Goal: Task Accomplishment & Management: Manage account settings

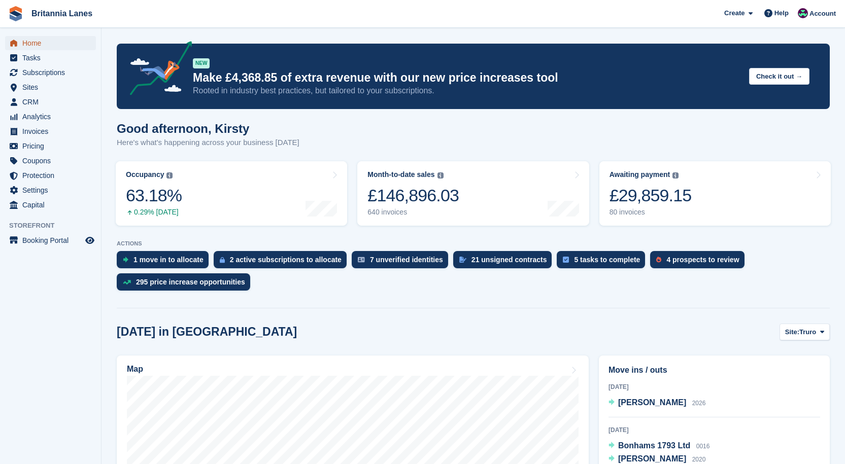
drag, startPoint x: 50, startPoint y: 40, endPoint x: 64, endPoint y: 36, distance: 14.8
click at [50, 40] on span "Home" at bounding box center [52, 43] width 61 height 14
click at [38, 41] on span "Home" at bounding box center [52, 43] width 61 height 14
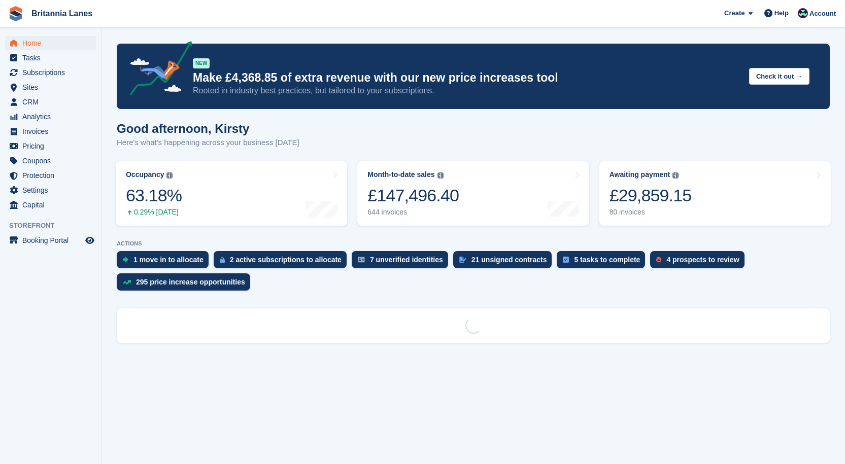
click at [661, 201] on div "£29,859.15" at bounding box center [650, 195] width 82 height 21
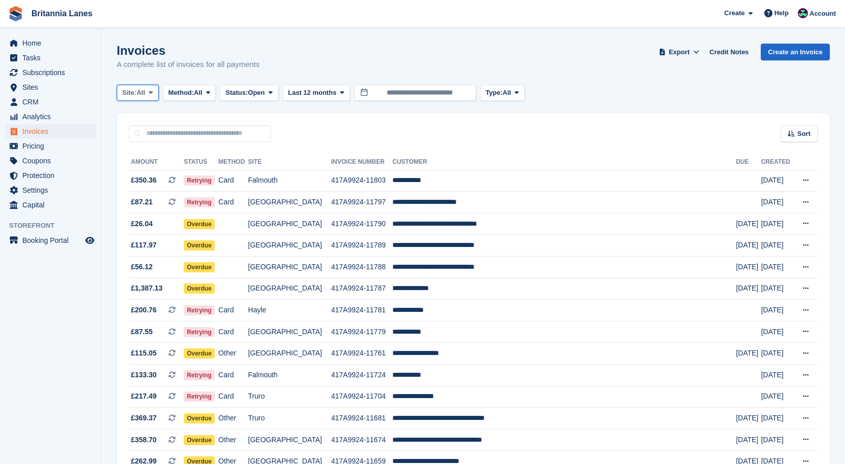
click at [133, 88] on span "Site:" at bounding box center [129, 93] width 14 height 10
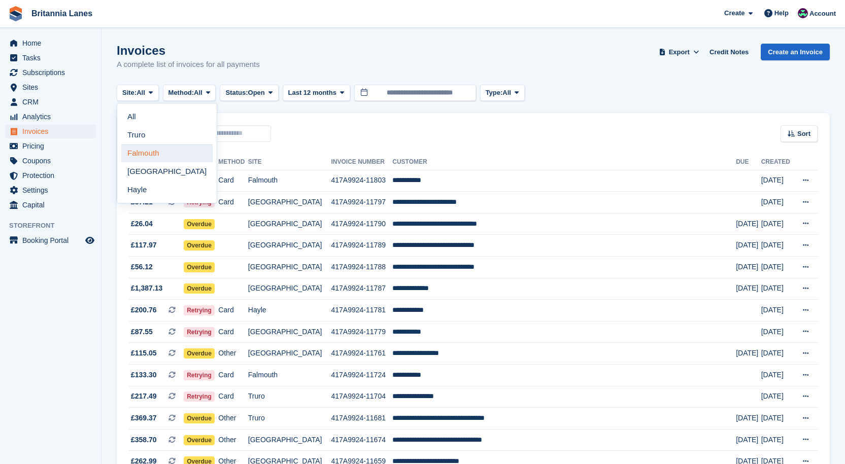
click at [147, 160] on link "Falmouth" at bounding box center [166, 153] width 91 height 18
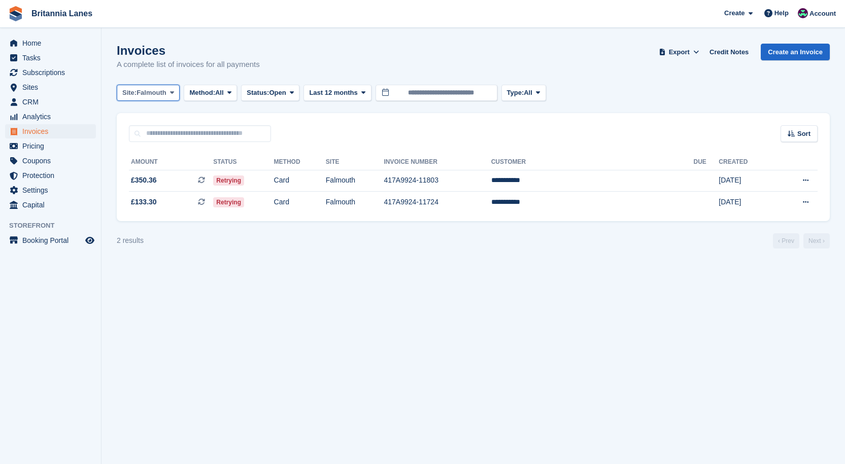
click at [140, 97] on span "Falmouth" at bounding box center [152, 93] width 30 height 10
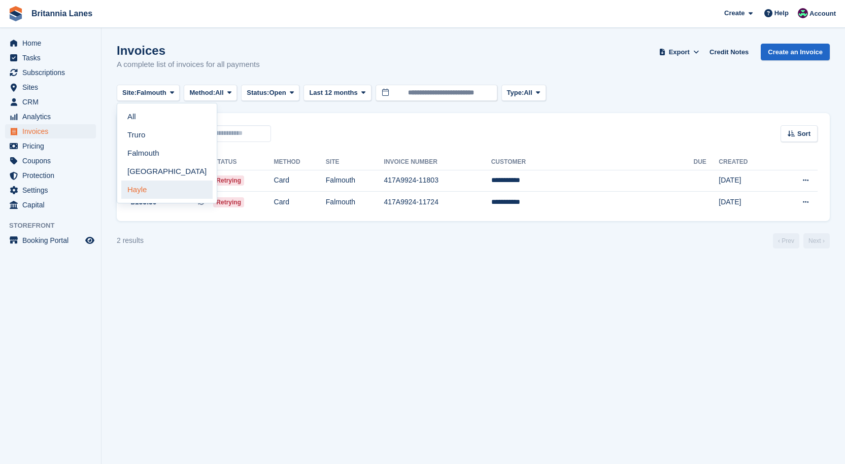
click at [152, 188] on link "Hayle" at bounding box center [166, 190] width 91 height 18
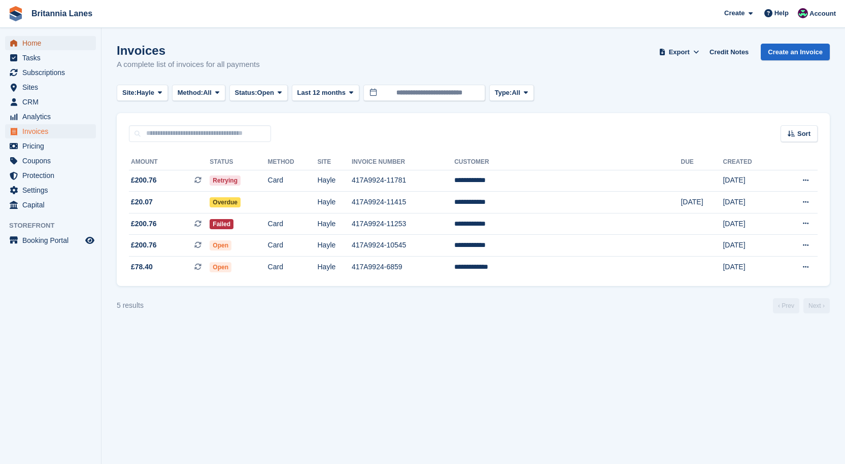
click at [33, 40] on span "Home" at bounding box center [52, 43] width 61 height 14
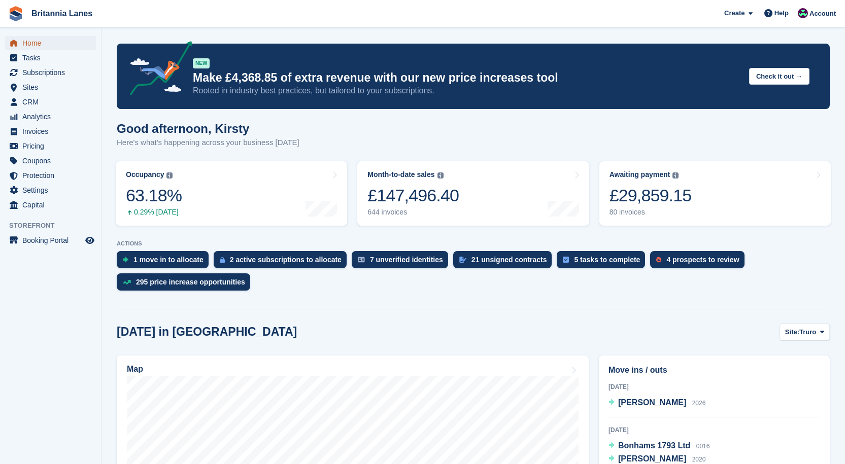
click at [44, 40] on span "Home" at bounding box center [52, 43] width 61 height 14
click at [26, 43] on span "Home" at bounding box center [52, 43] width 61 height 14
click at [662, 198] on div "£29,859.15" at bounding box center [650, 195] width 82 height 21
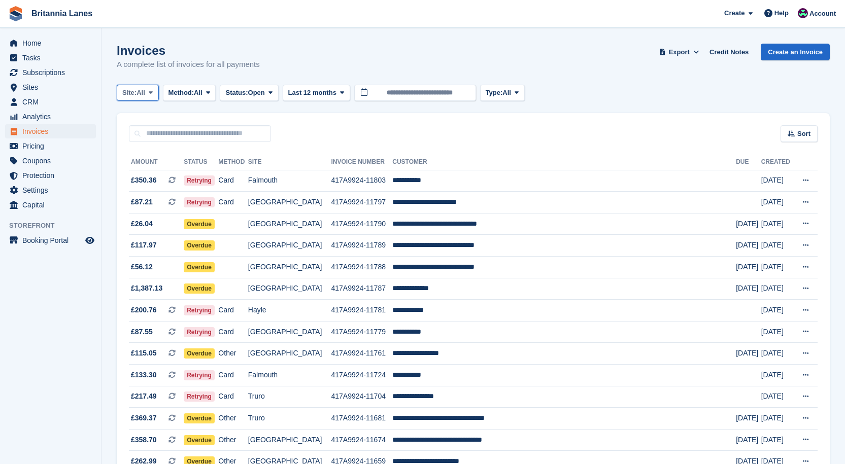
drag, startPoint x: 141, startPoint y: 89, endPoint x: 164, endPoint y: 104, distance: 27.6
click at [142, 87] on button "Site: All" at bounding box center [138, 93] width 42 height 17
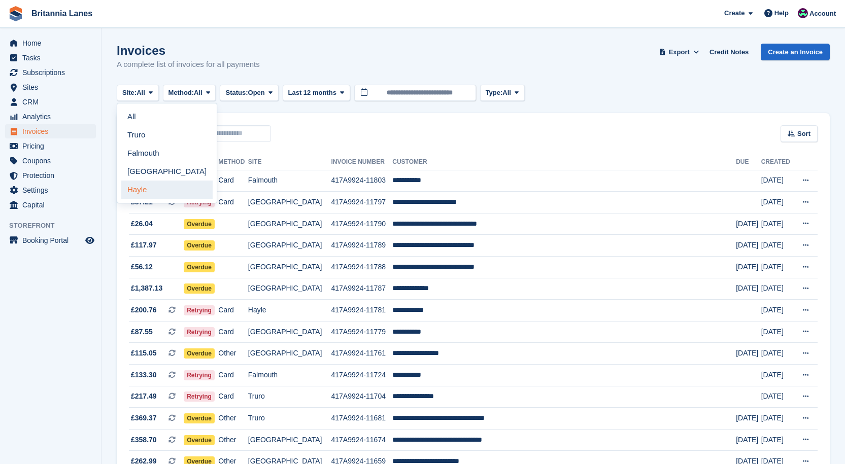
click at [163, 193] on link "Hayle" at bounding box center [166, 190] width 91 height 18
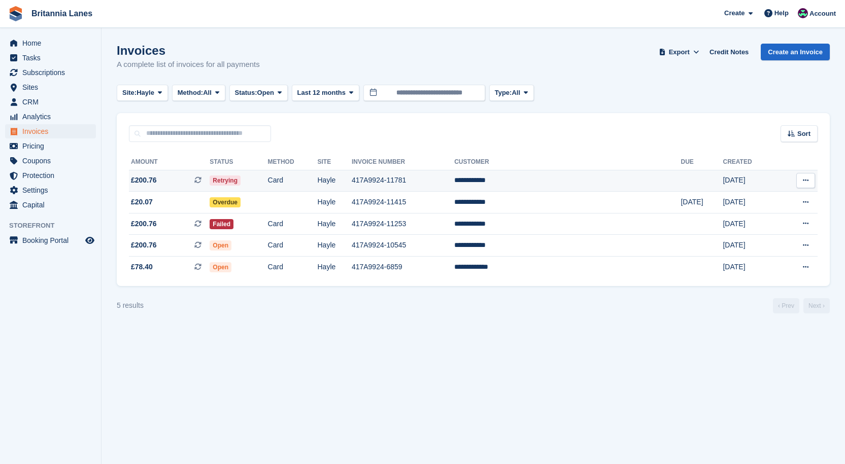
click at [543, 185] on td "**********" at bounding box center [567, 181] width 226 height 22
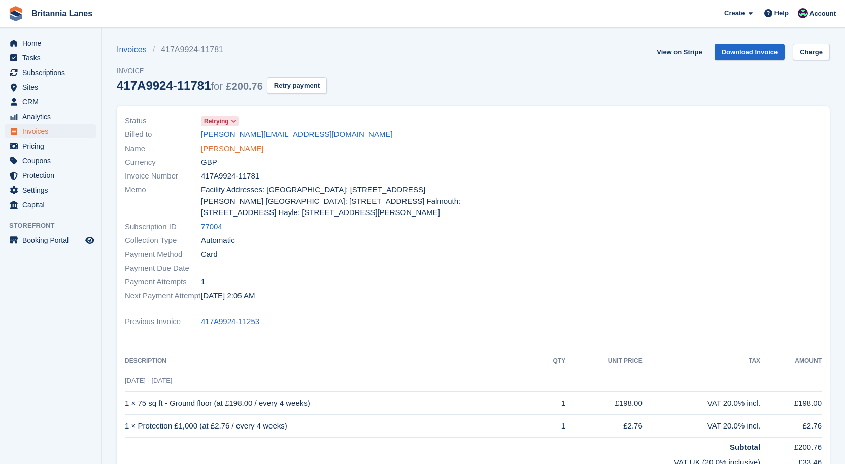
click at [228, 152] on link "[PERSON_NAME]" at bounding box center [232, 149] width 62 height 12
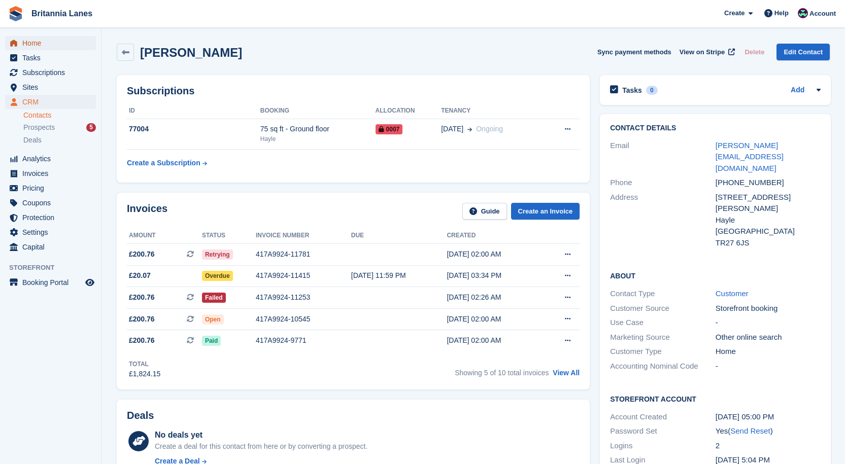
drag, startPoint x: 46, startPoint y: 42, endPoint x: 78, endPoint y: 38, distance: 32.7
click at [46, 42] on span "Home" at bounding box center [52, 43] width 61 height 14
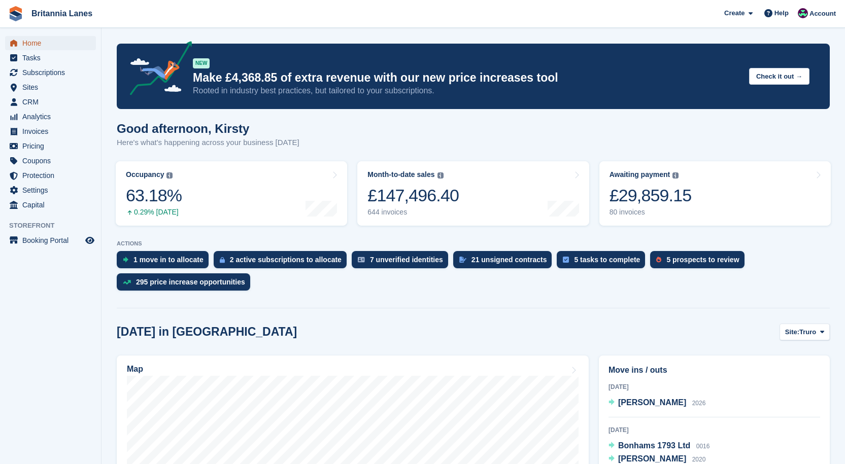
drag, startPoint x: 32, startPoint y: 44, endPoint x: 40, endPoint y: 44, distance: 8.1
click at [33, 44] on span "Home" at bounding box center [52, 43] width 61 height 14
click at [41, 46] on span "Home" at bounding box center [52, 43] width 61 height 14
click at [28, 41] on span "Home" at bounding box center [52, 43] width 61 height 14
click at [822, 10] on span "Account" at bounding box center [822, 14] width 26 height 10
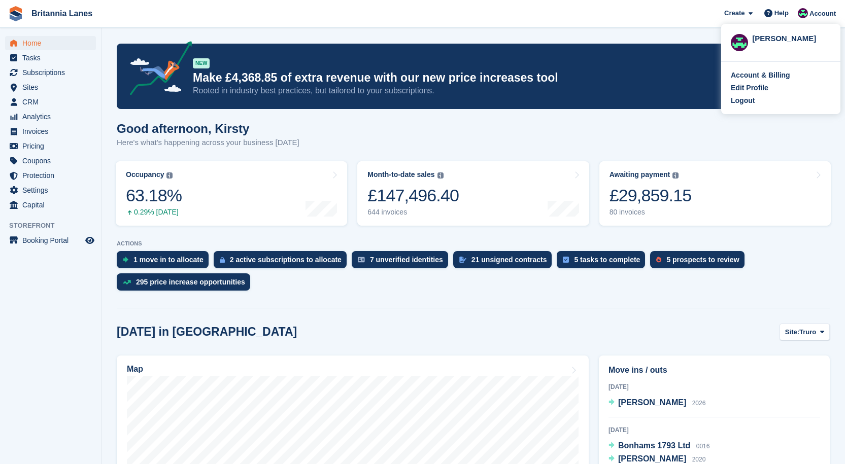
drag, startPoint x: 754, startPoint y: 94, endPoint x: 760, endPoint y: 93, distance: 6.2
click at [755, 94] on div "Account & Billing Edit Profile Logout" at bounding box center [780, 88] width 119 height 52
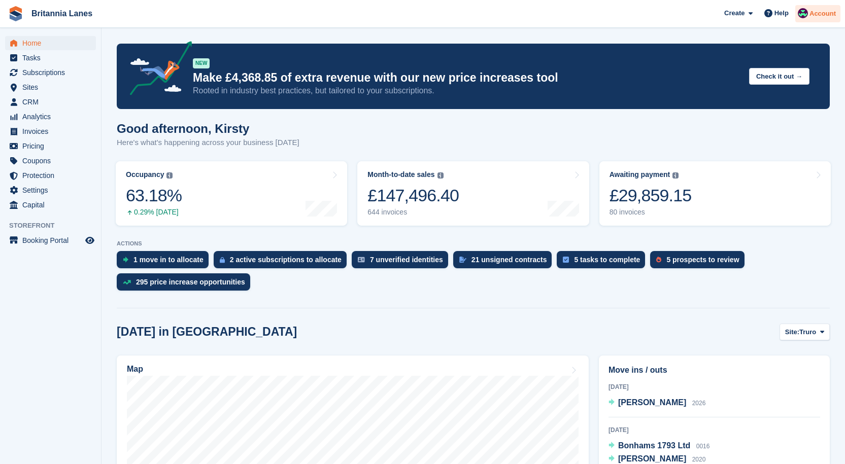
click at [828, 15] on span "Account" at bounding box center [822, 14] width 26 height 10
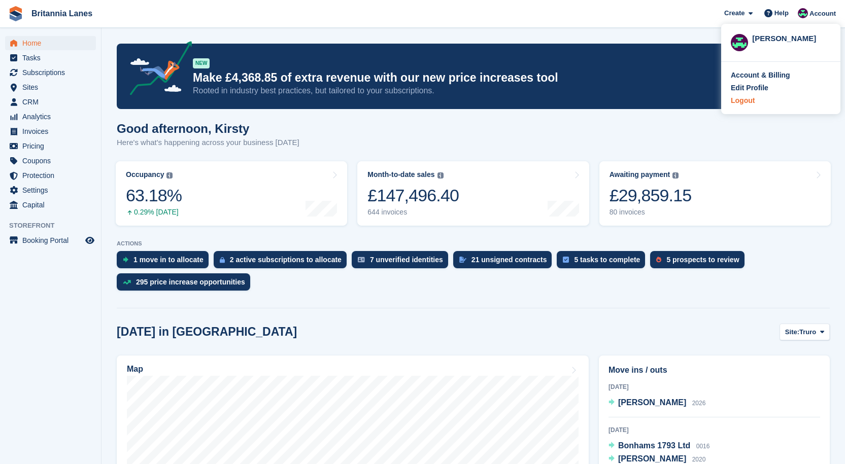
click at [732, 100] on div "Logout" at bounding box center [743, 100] width 24 height 11
